Goal: Task Accomplishment & Management: Complete application form

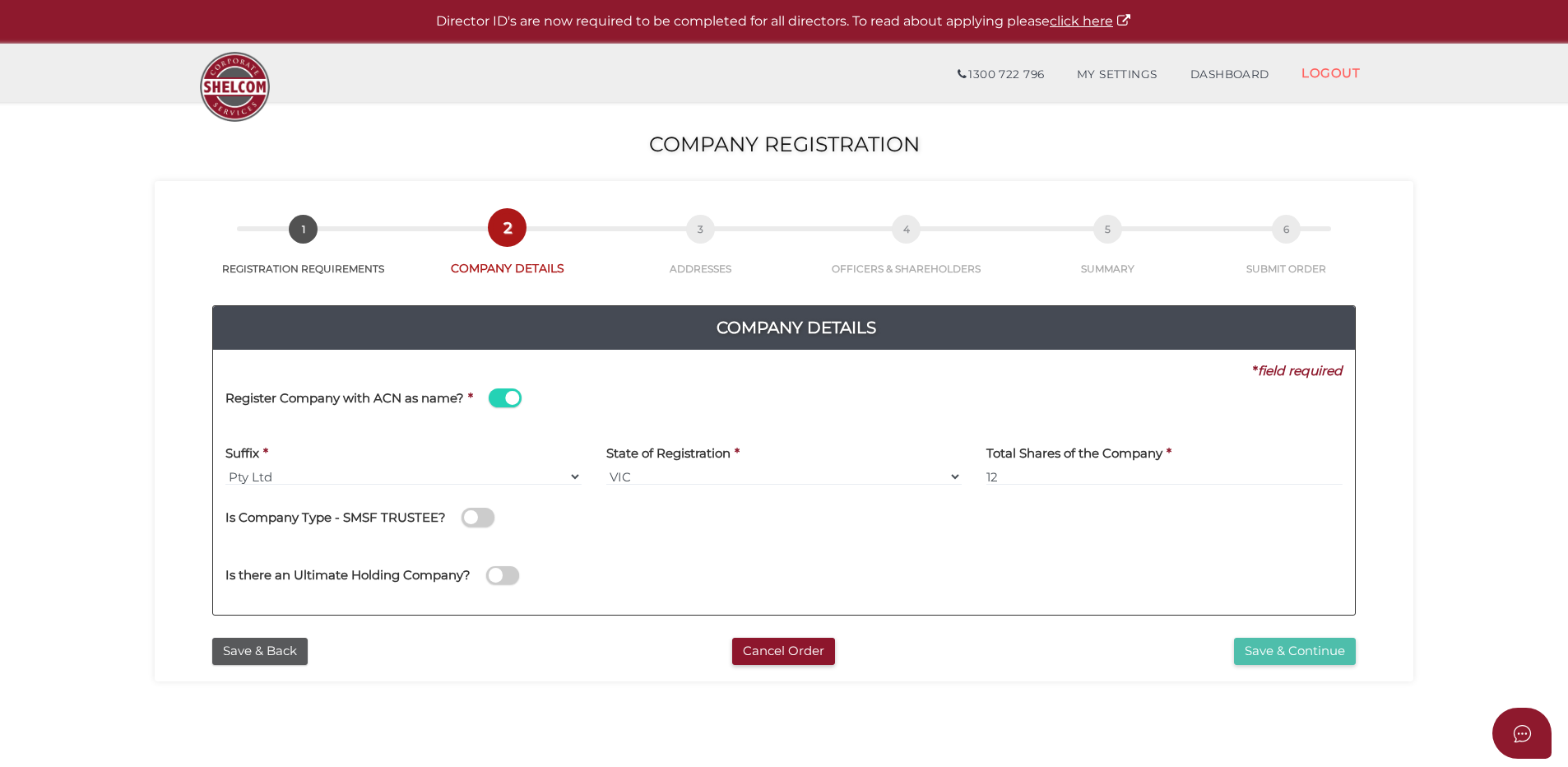
click at [1318, 647] on button "Save & Continue" at bounding box center [1294, 651] width 122 height 27
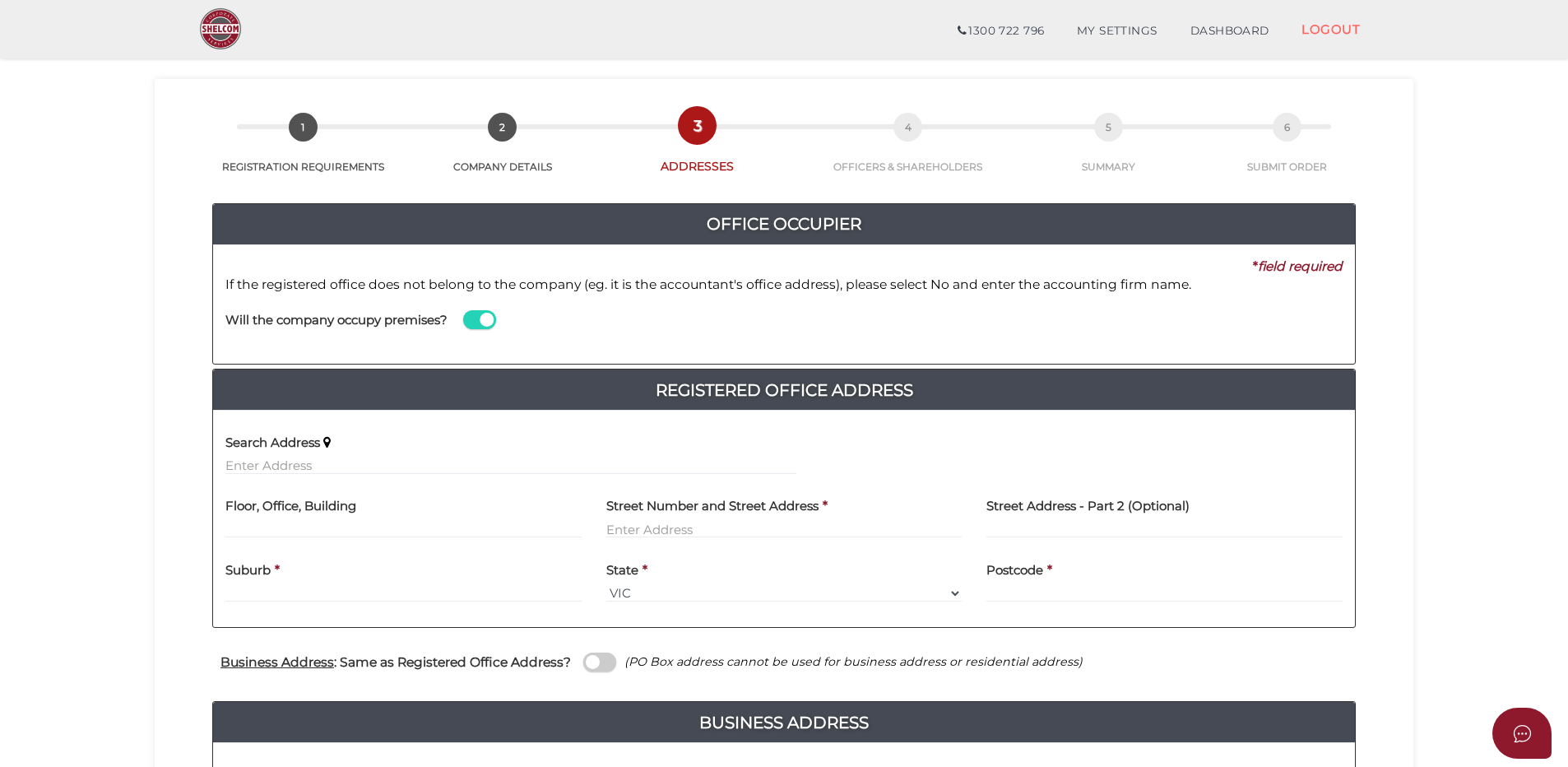
scroll to position [82, 0]
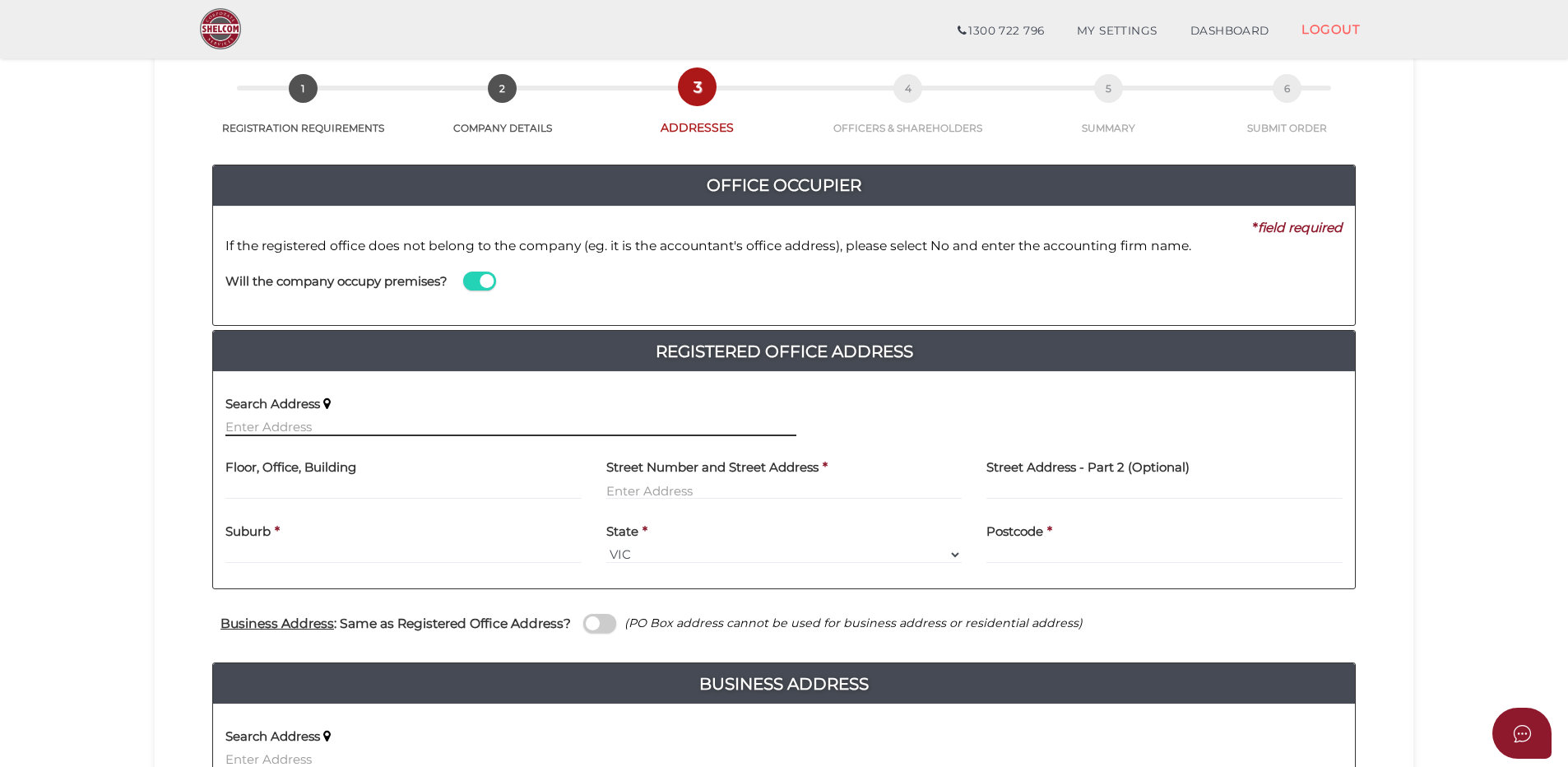
click at [398, 420] on input "text" at bounding box center [510, 426] width 571 height 18
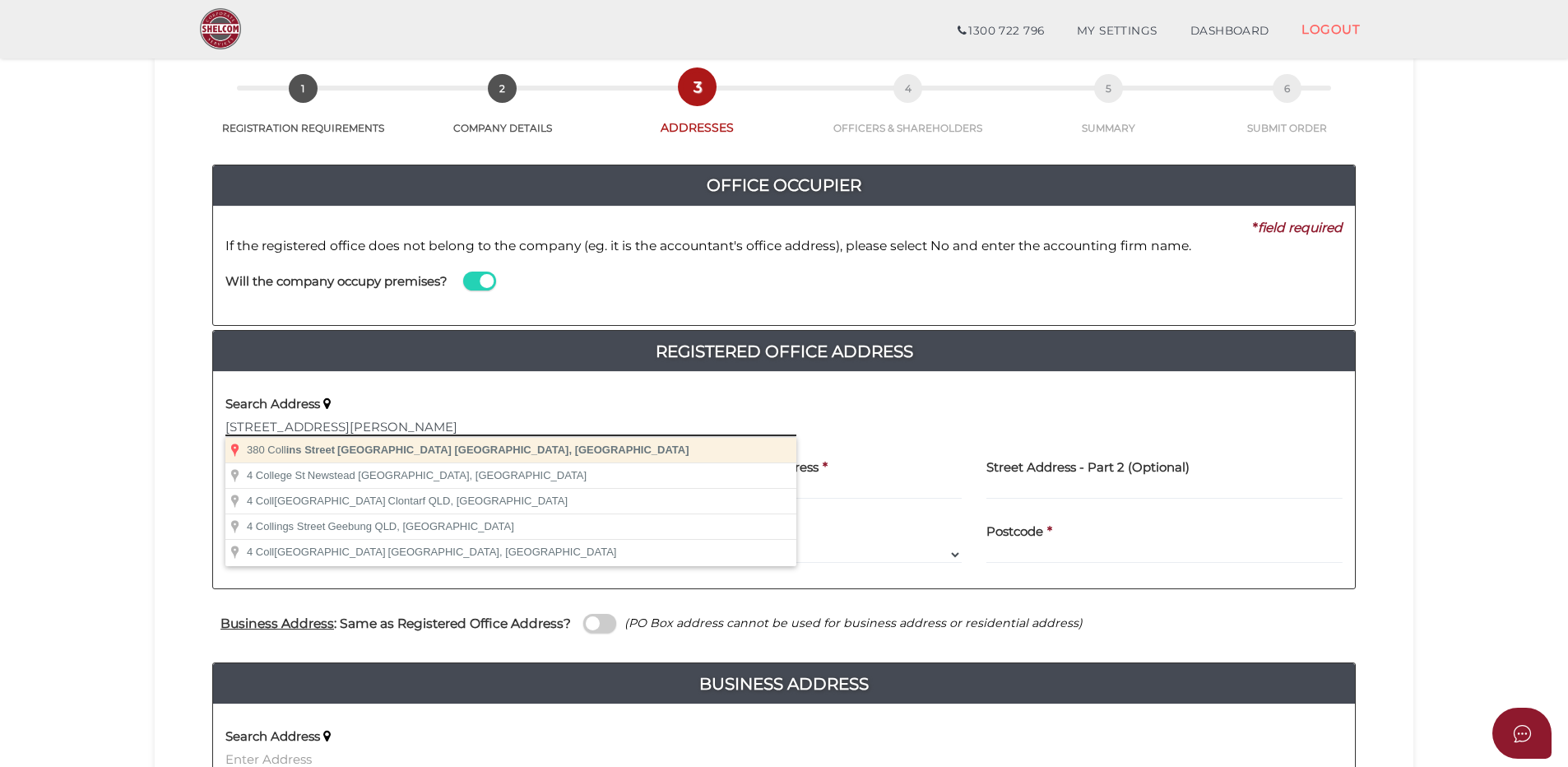
type input "380 Collins Street, Melbourne VIC, Australia"
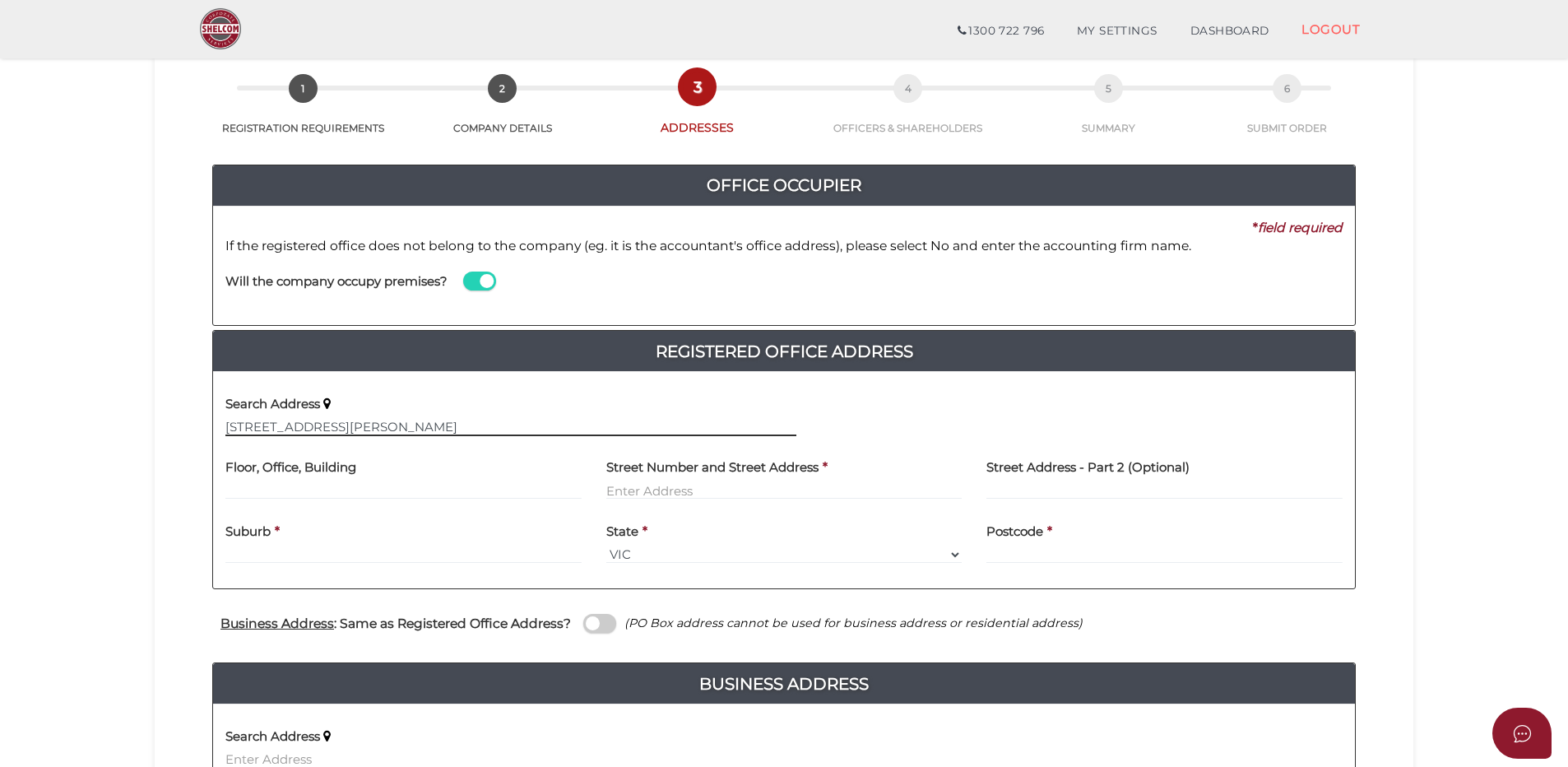
type input "380 Collins Street"
type input "Melbourne"
select select "VIC"
type input "3000"
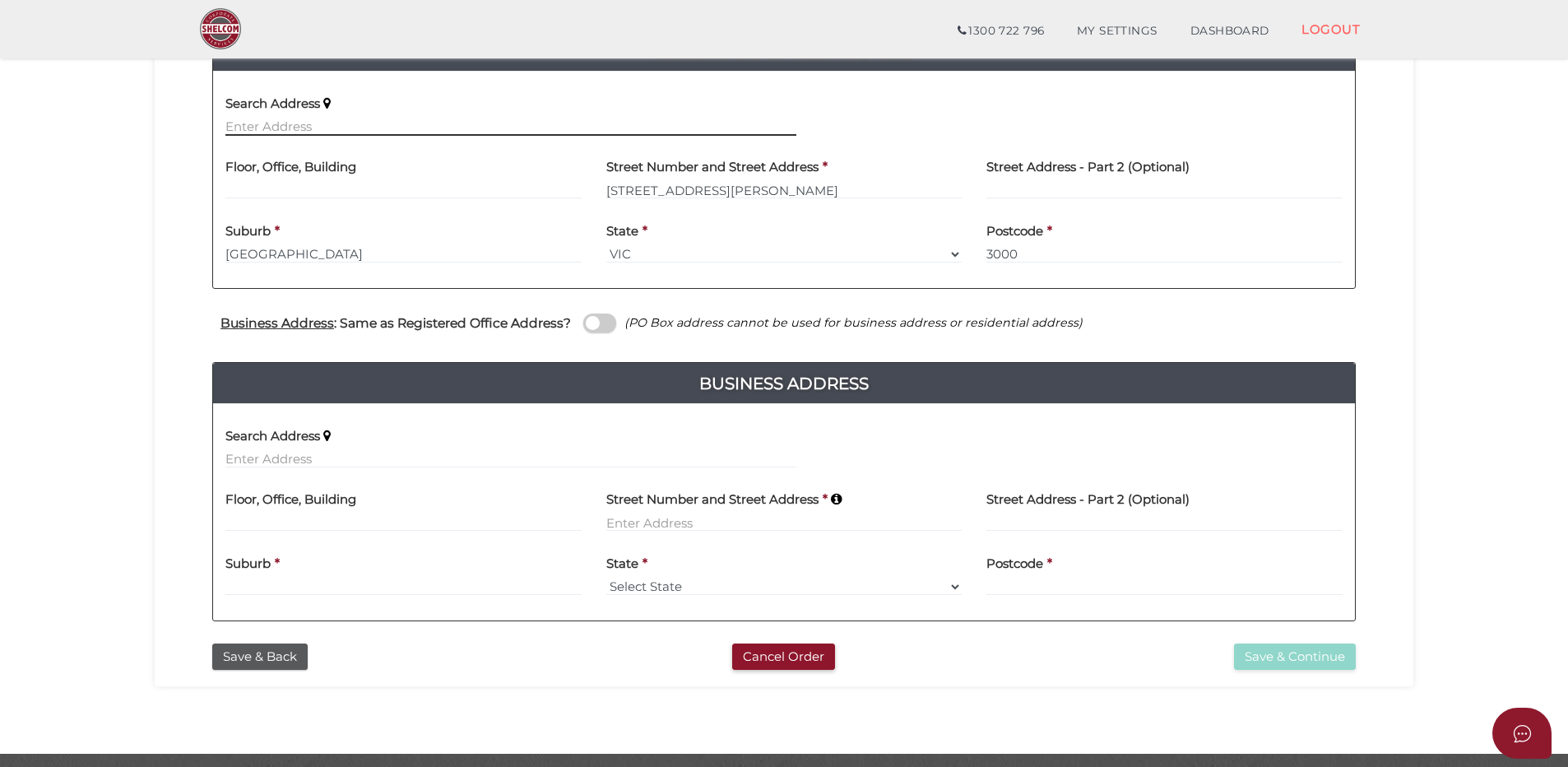
scroll to position [411, 0]
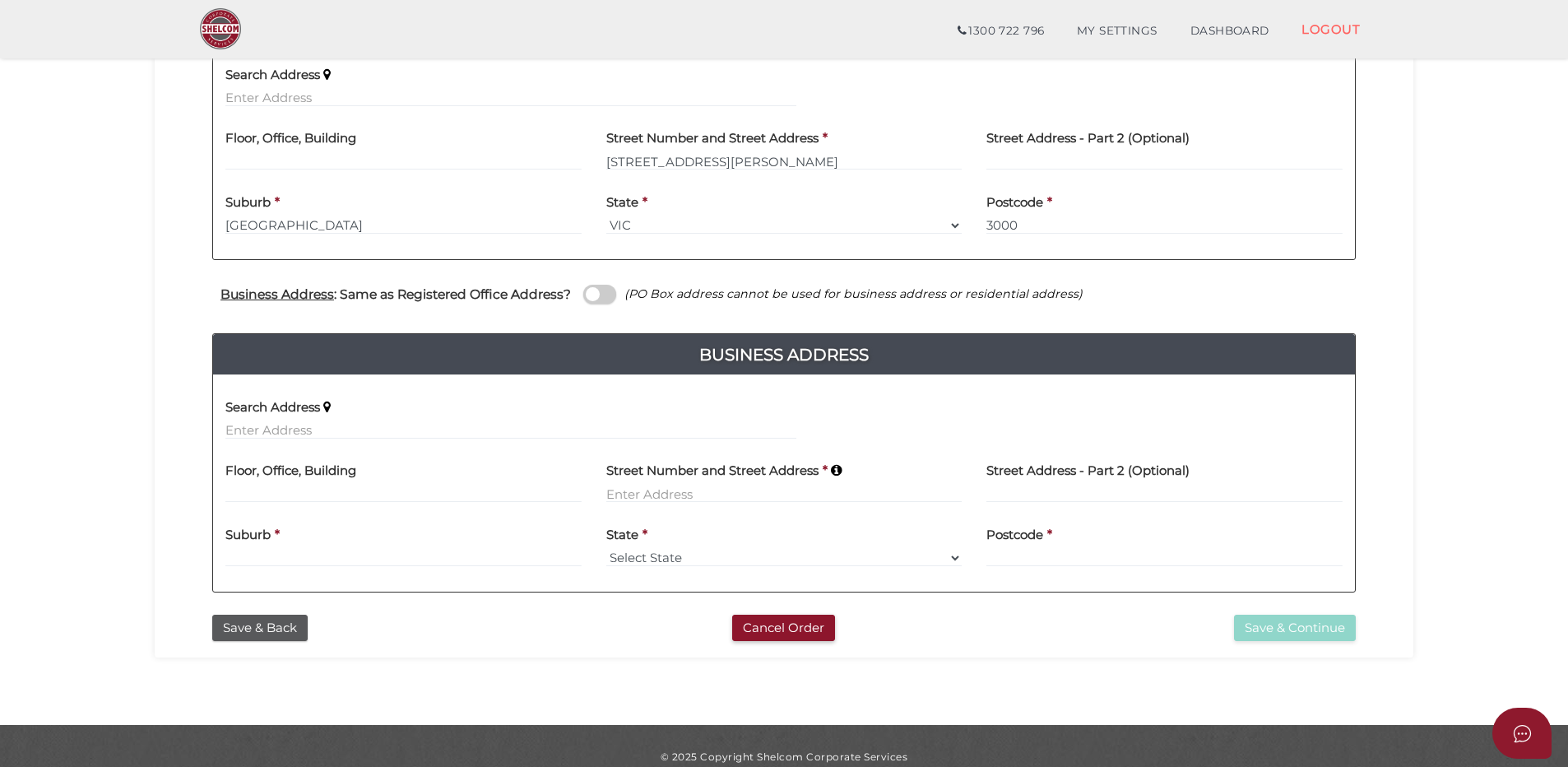
click at [420, 419] on div "Search Address" at bounding box center [510, 413] width 571 height 52
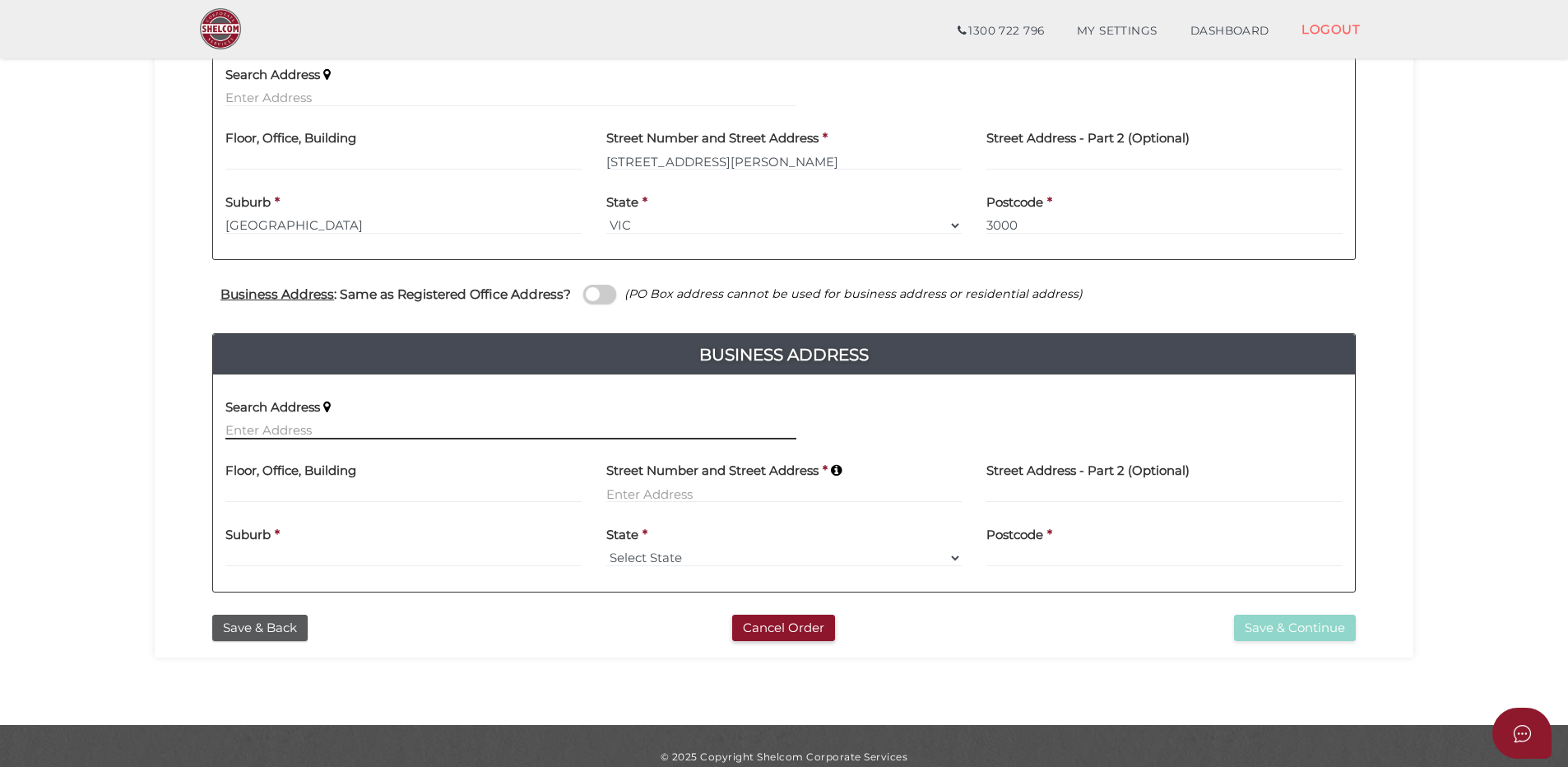
click at [397, 434] on input "text" at bounding box center [510, 429] width 571 height 18
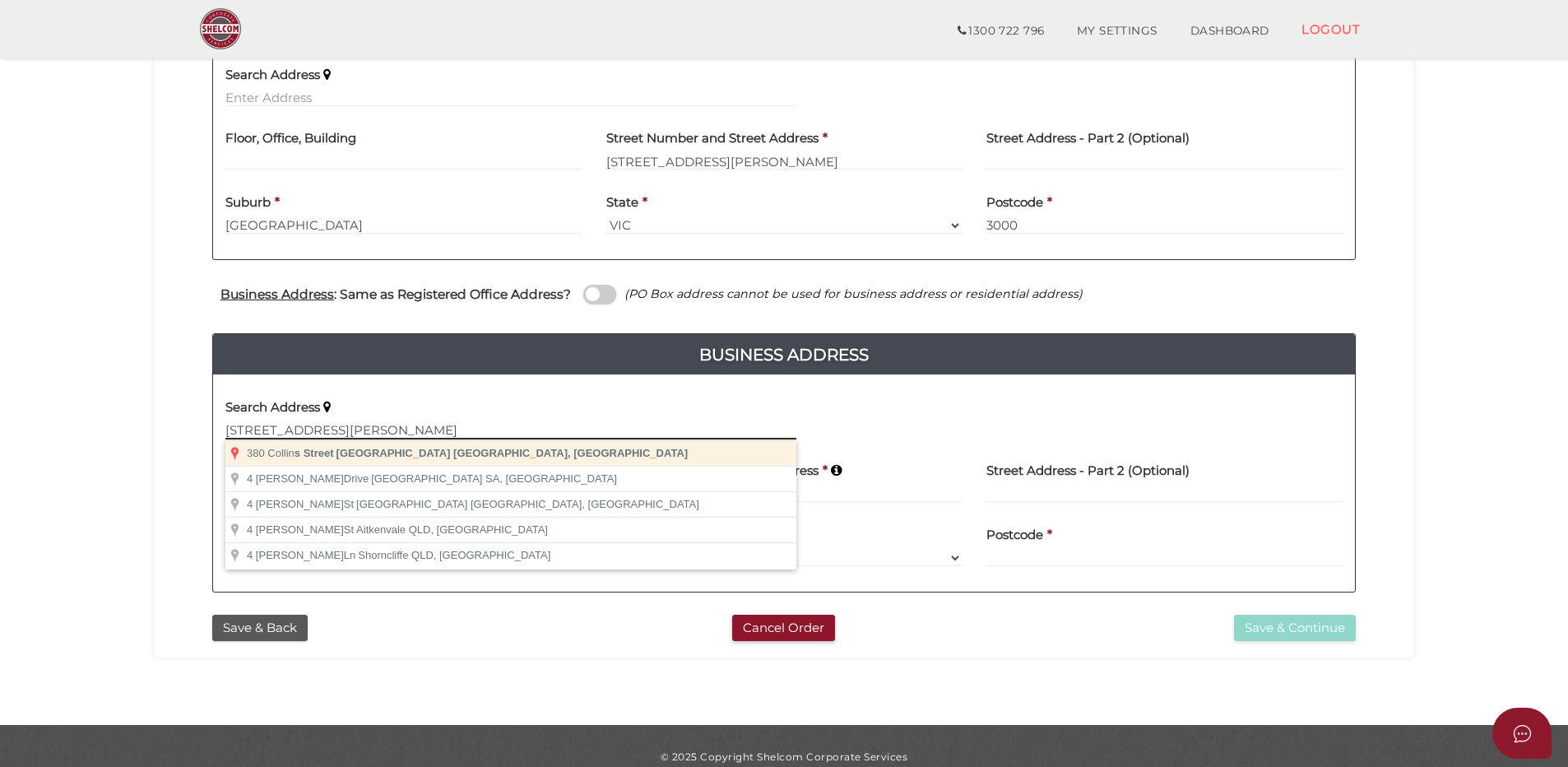
type input "380 Collins Street, Melbourne VIC, Australia"
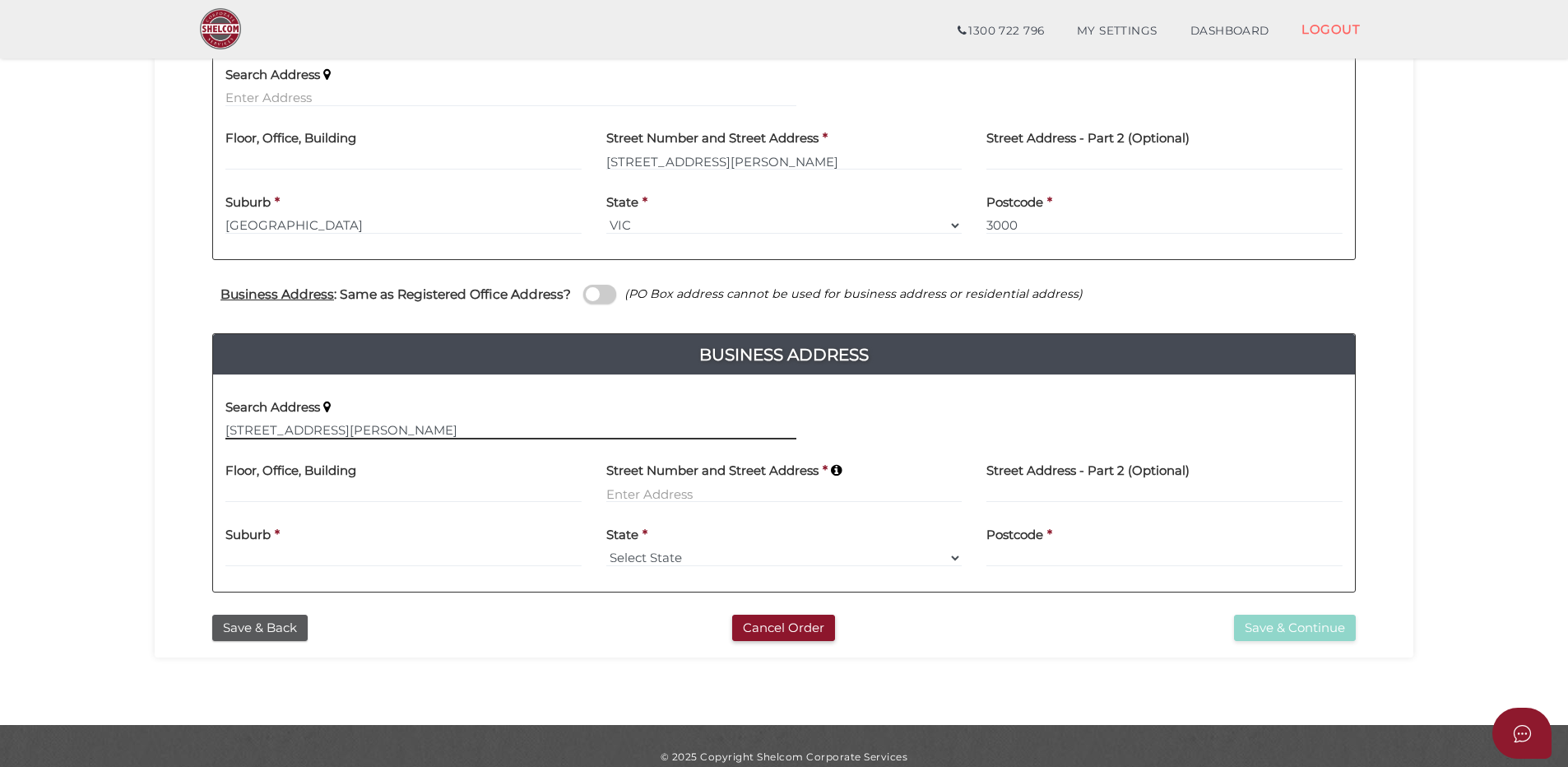
type input "380 Collins Street"
type input "Melbourne"
select select "VIC"
type input "3000"
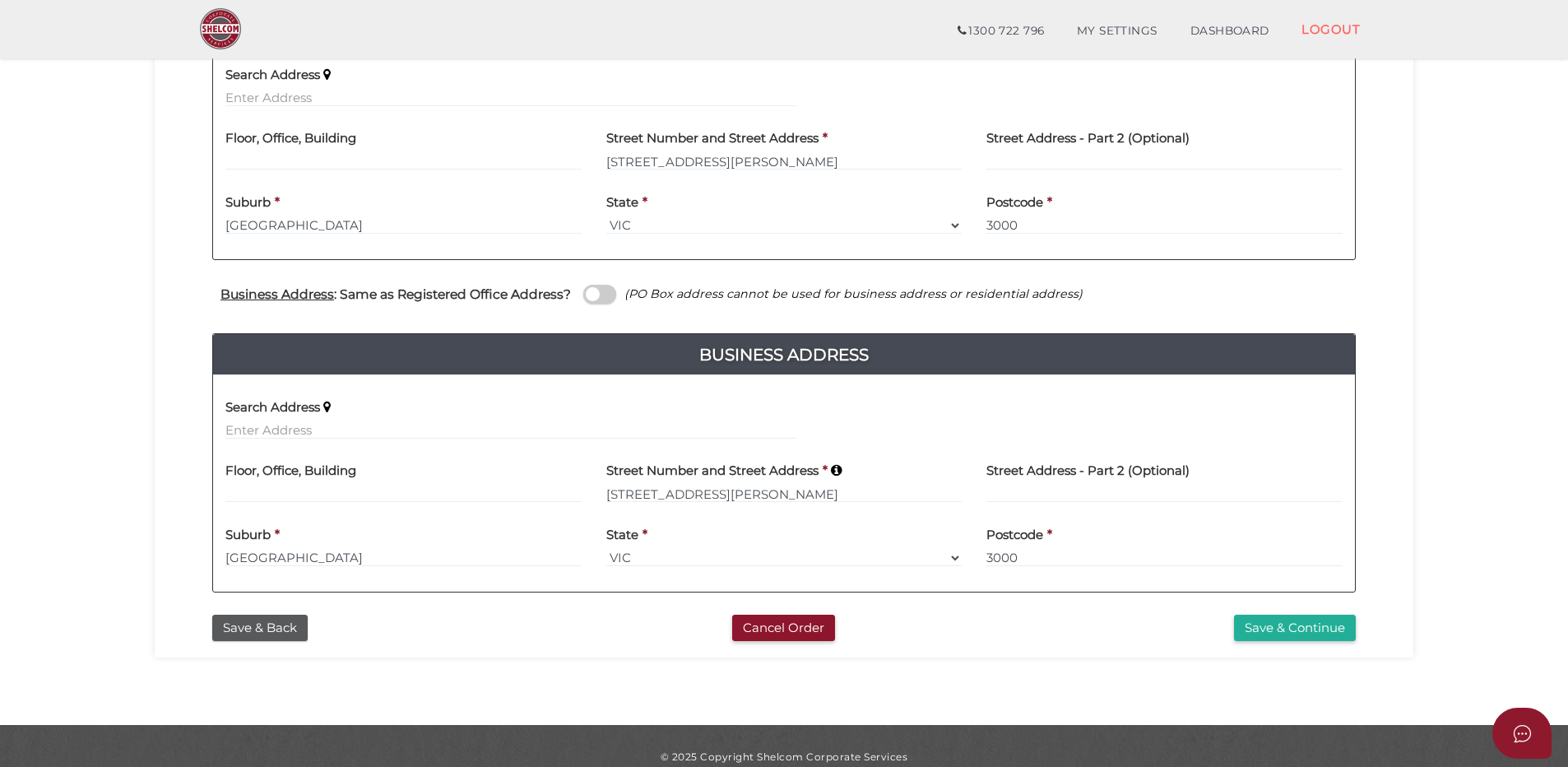
click at [1269, 686] on section "Company Registration d1fbd58730ed6df79e95de1dfbfba7b3 1 REGISTRATION REQUIREMEN…" at bounding box center [784, 178] width 1568 height 1092
click at [1293, 640] on button "Save & Continue" at bounding box center [1294, 627] width 122 height 27
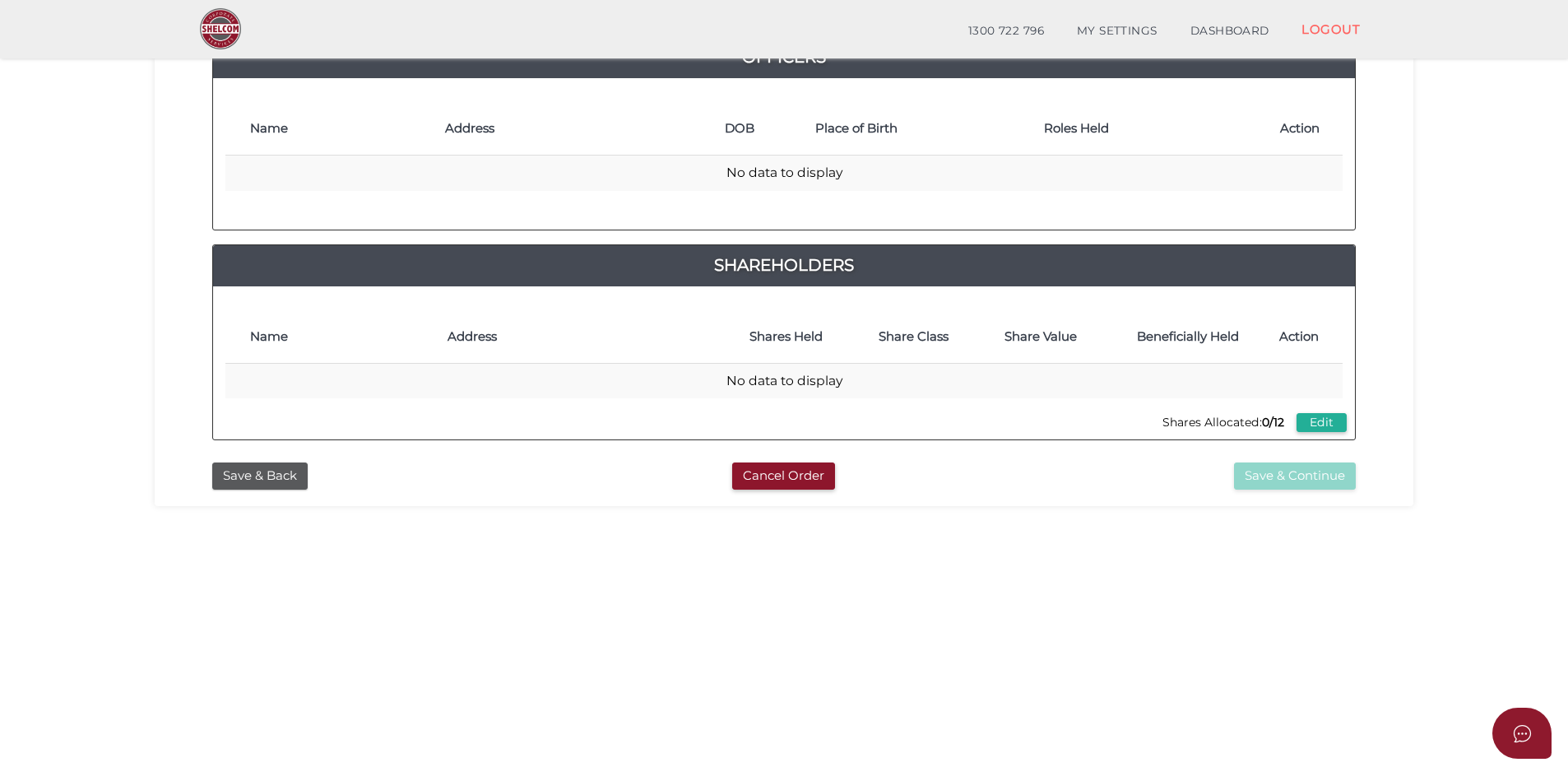
scroll to position [82, 0]
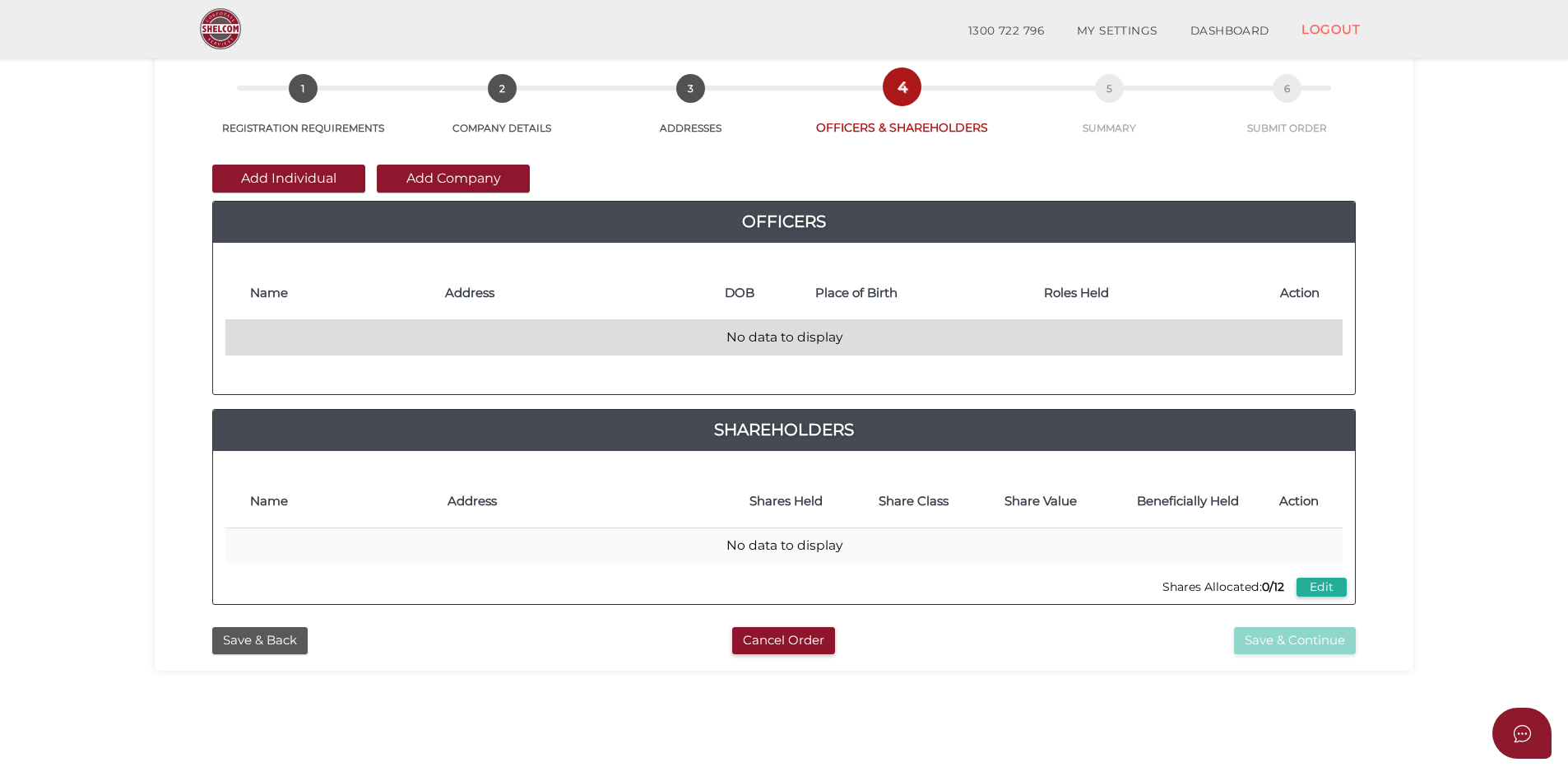
click at [504, 327] on td "No data to display" at bounding box center [784, 337] width 1117 height 35
click at [733, 338] on td "No data to display" at bounding box center [784, 337] width 1117 height 35
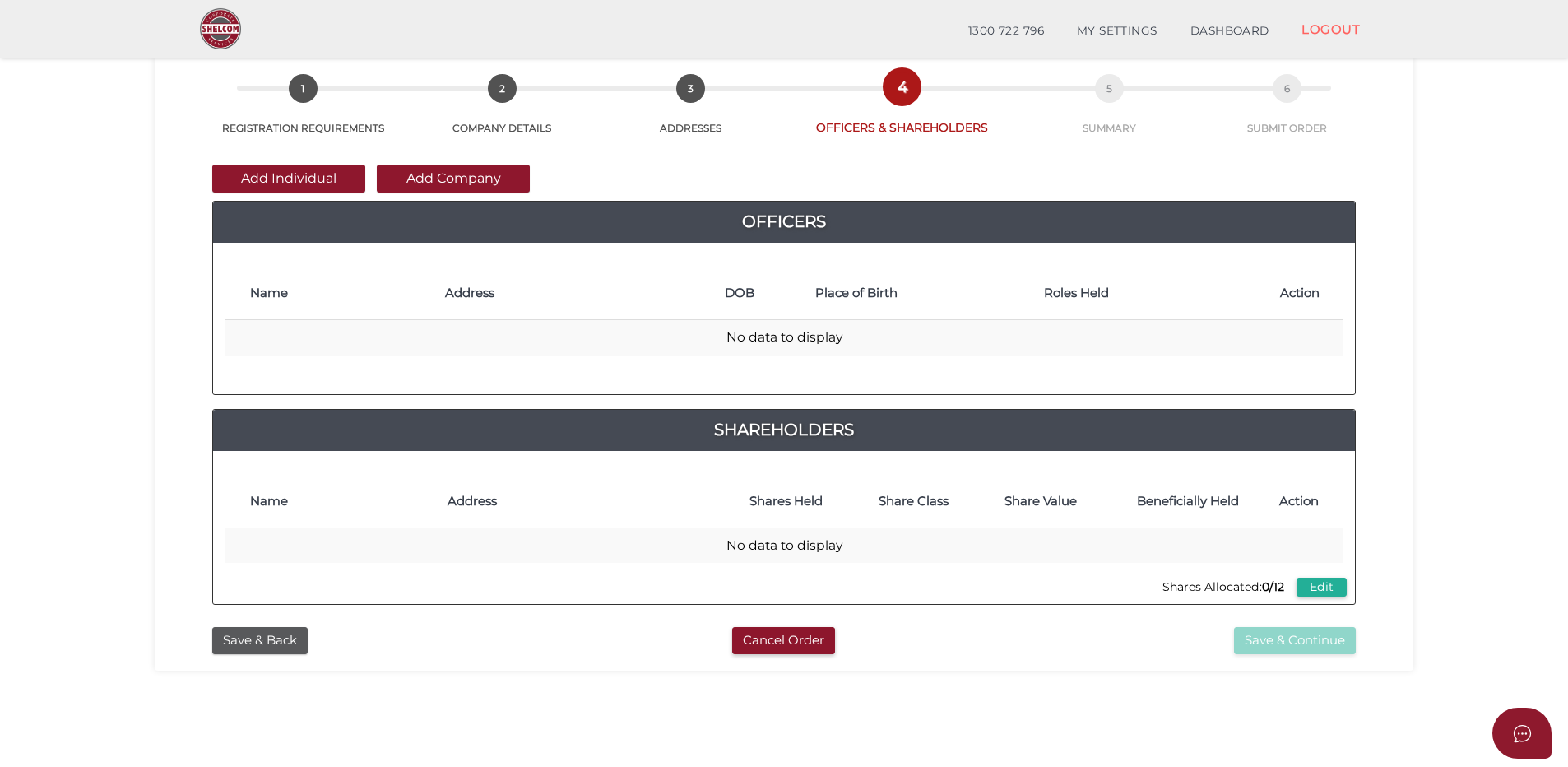
click at [520, 315] on th "Address" at bounding box center [576, 293] width 279 height 53
click at [319, 166] on button "Add Individual" at bounding box center [289, 178] width 153 height 28
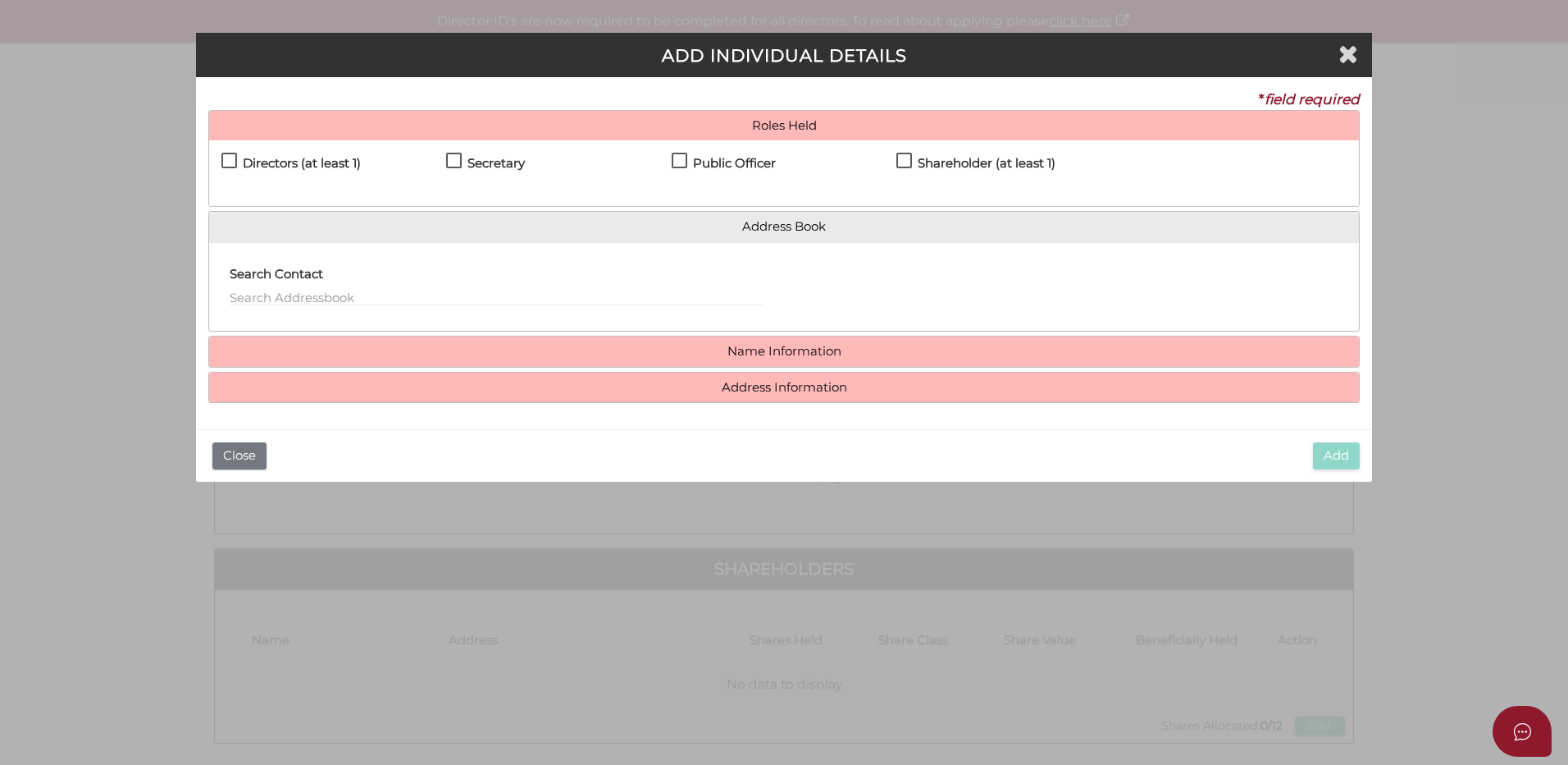
click at [228, 163] on label "Directors (at least 1)" at bounding box center [291, 167] width 139 height 21
checkbox input "true"
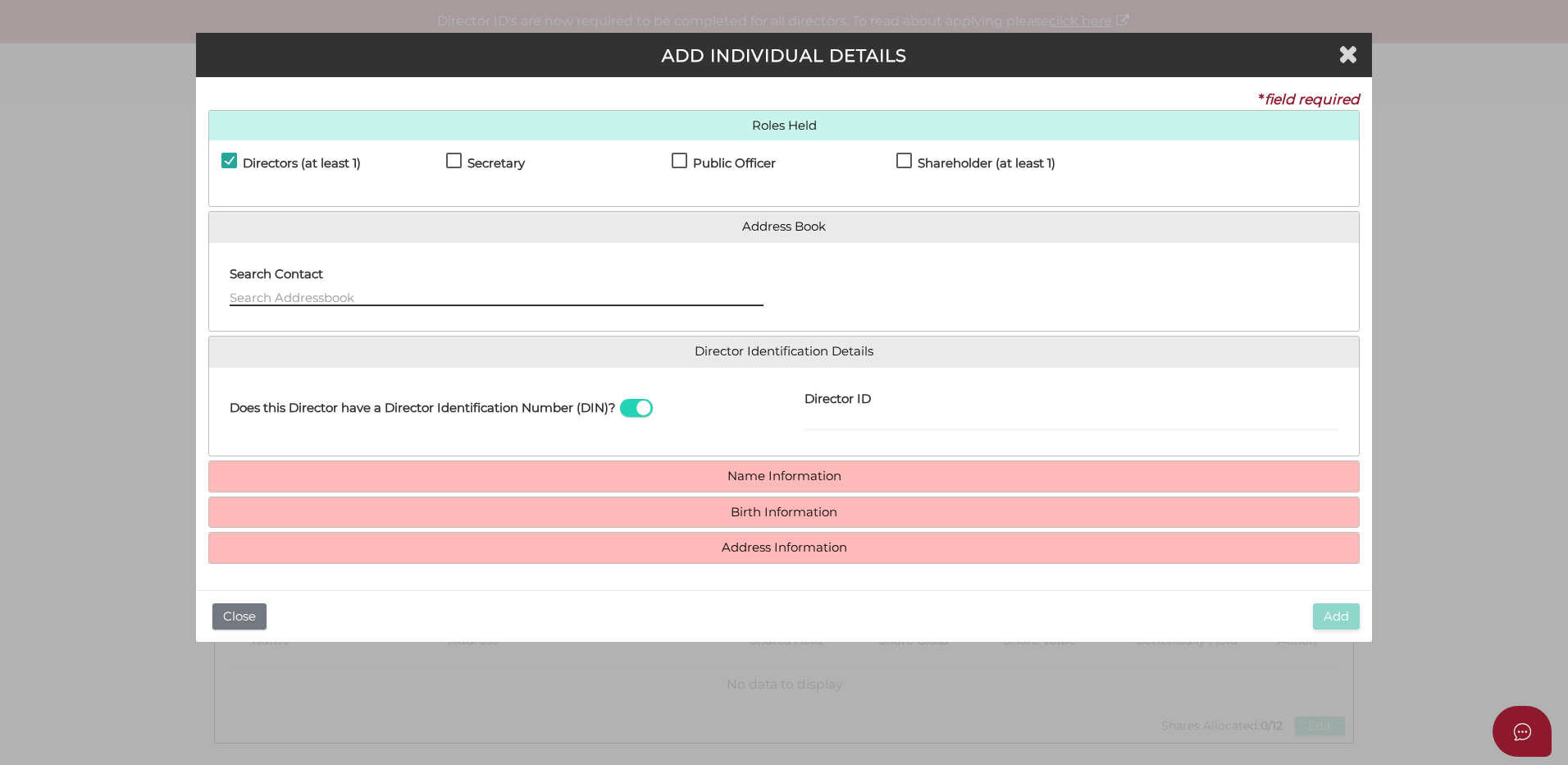
click at [329, 292] on input "text" at bounding box center [497, 296] width 534 height 18
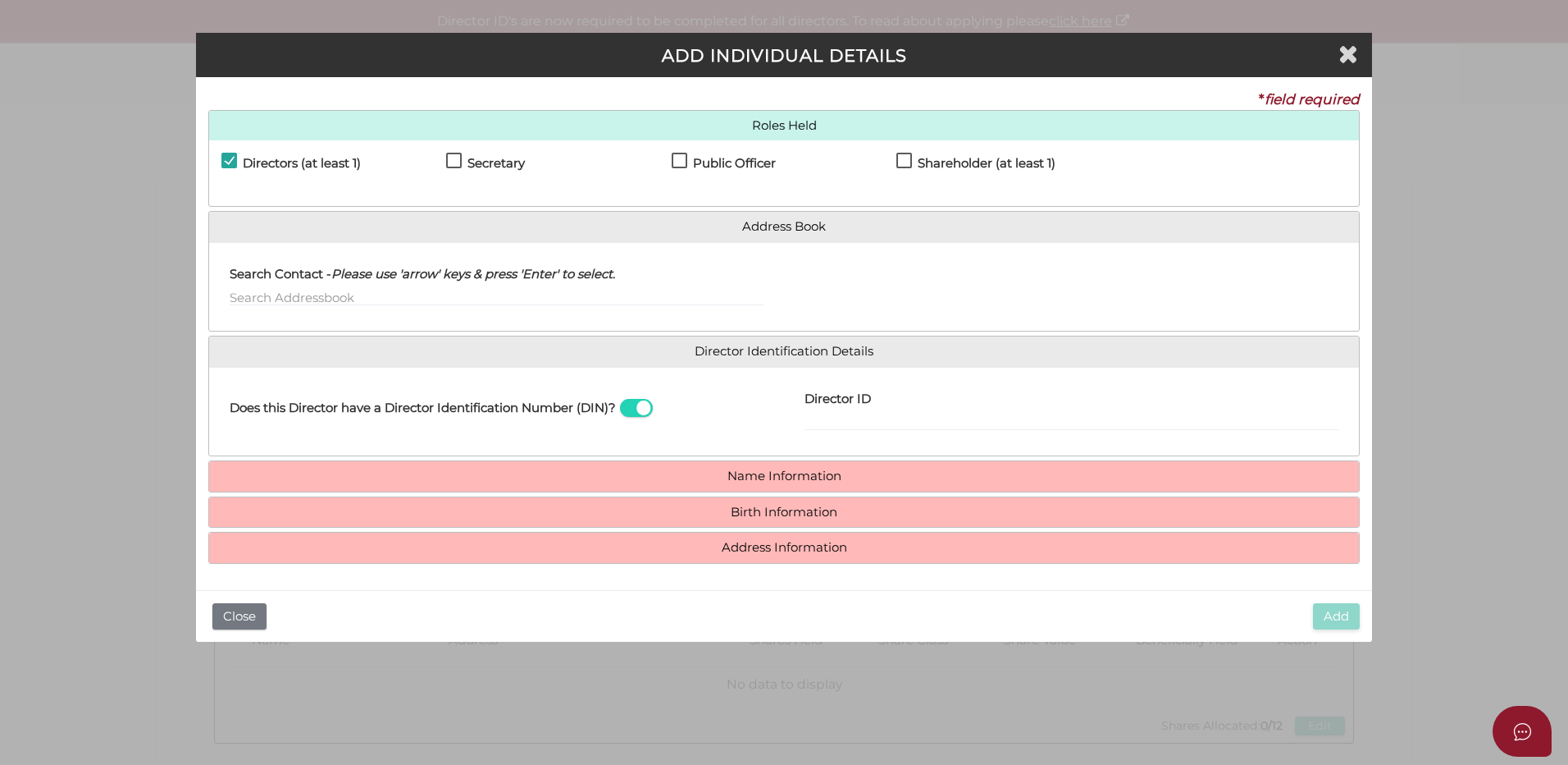
click at [861, 407] on label "Director ID" at bounding box center [837, 397] width 67 height 34
click at [861, 413] on input "Director ID" at bounding box center [1071, 422] width 534 height 18
